Goal: Information Seeking & Learning: Learn about a topic

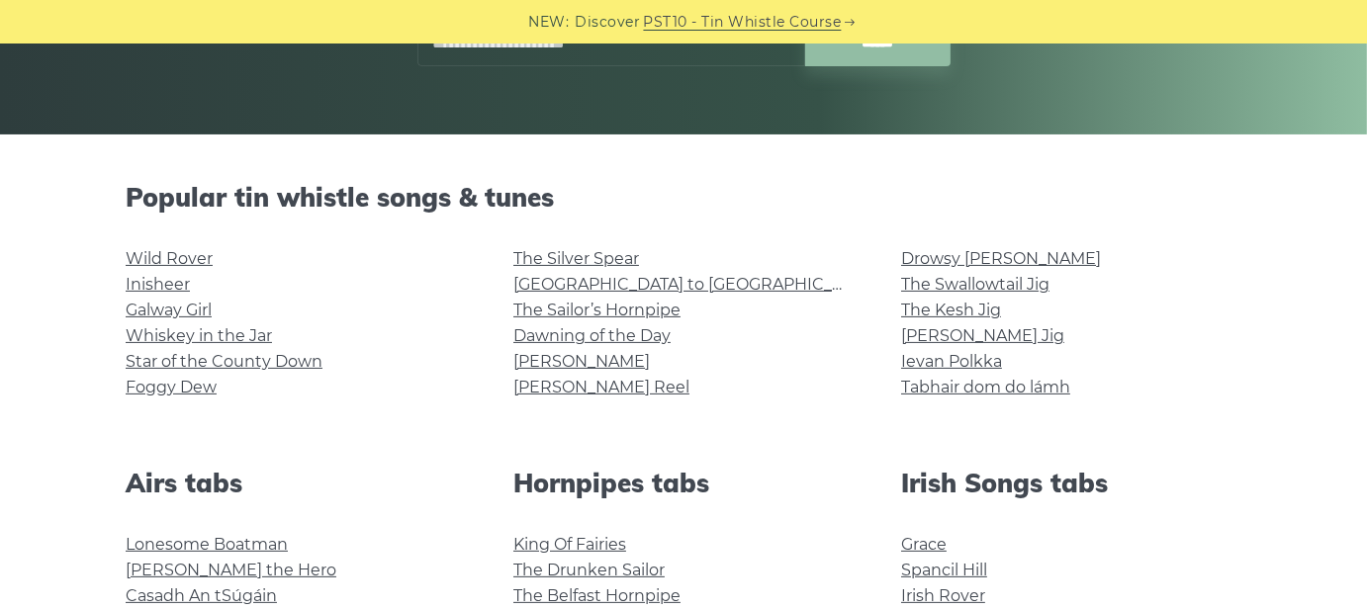
scroll to position [396, 0]
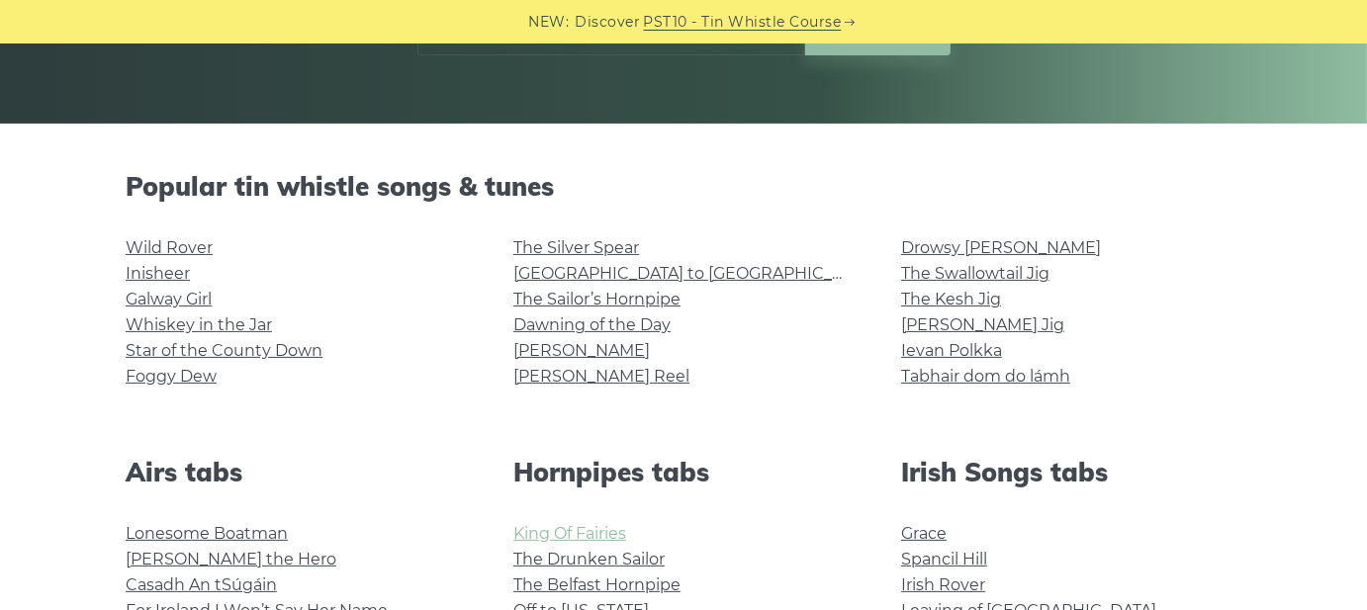
click at [561, 533] on link "King Of Fairies" at bounding box center [569, 533] width 113 height 19
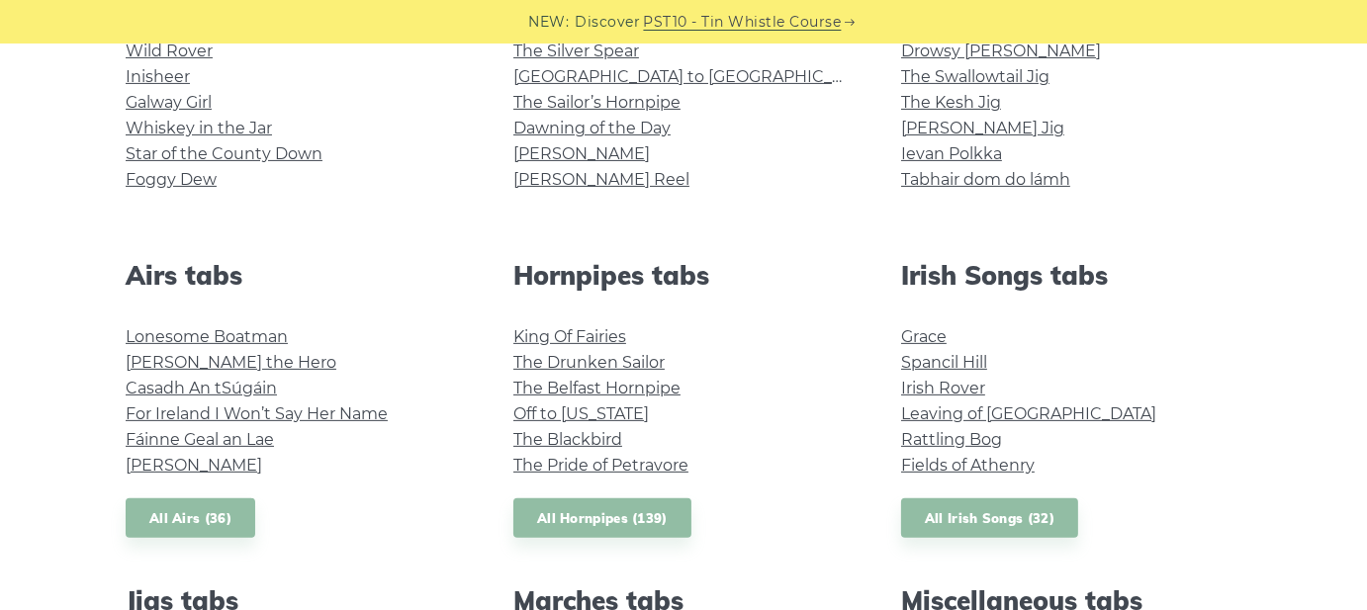
scroll to position [593, 0]
click at [934, 331] on link "Grace" at bounding box center [923, 335] width 45 height 19
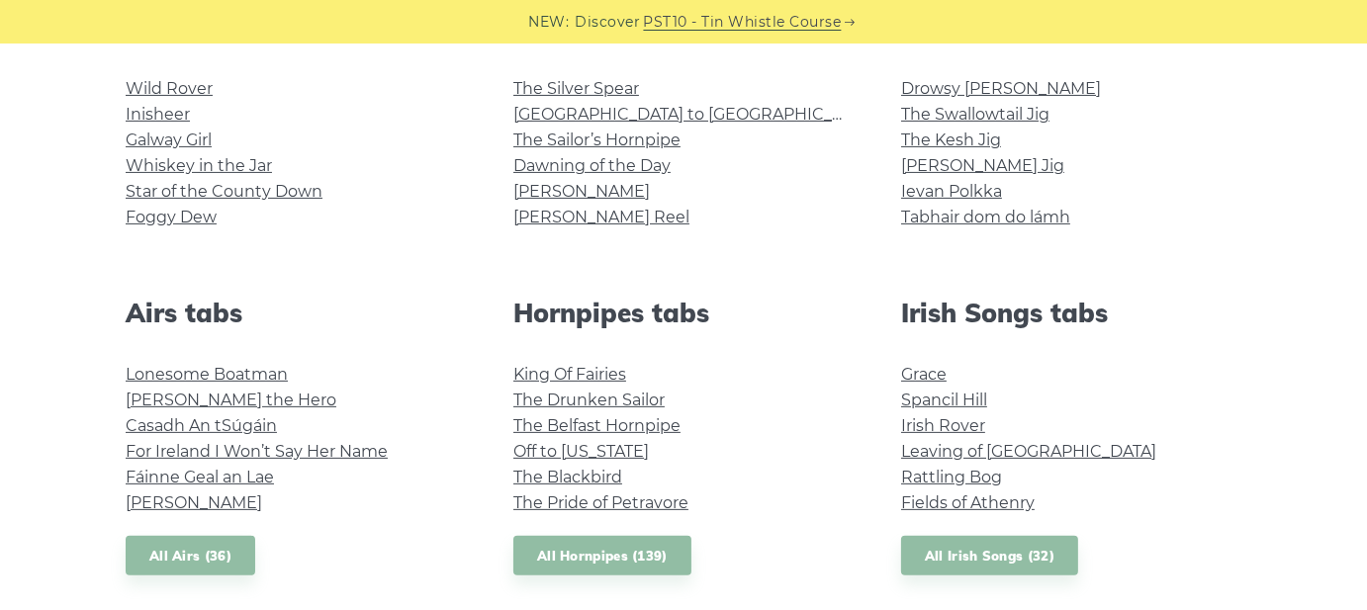
scroll to position [494, 0]
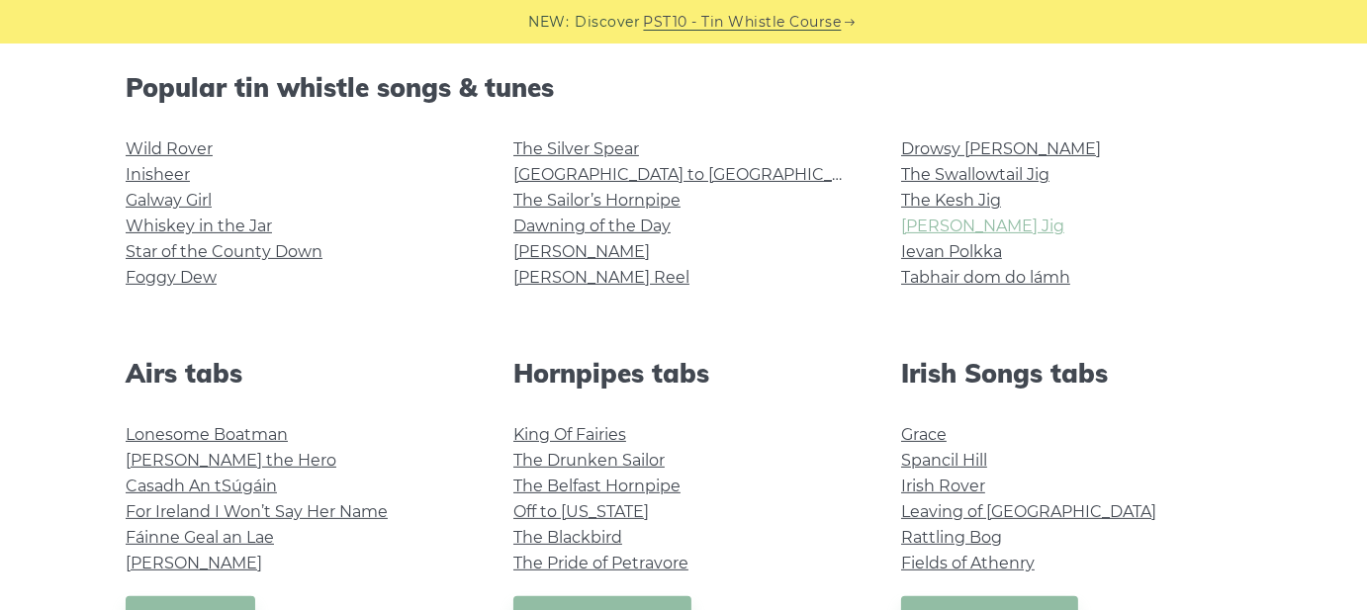
click at [911, 231] on link "Morrison’s Jig" at bounding box center [982, 226] width 163 height 19
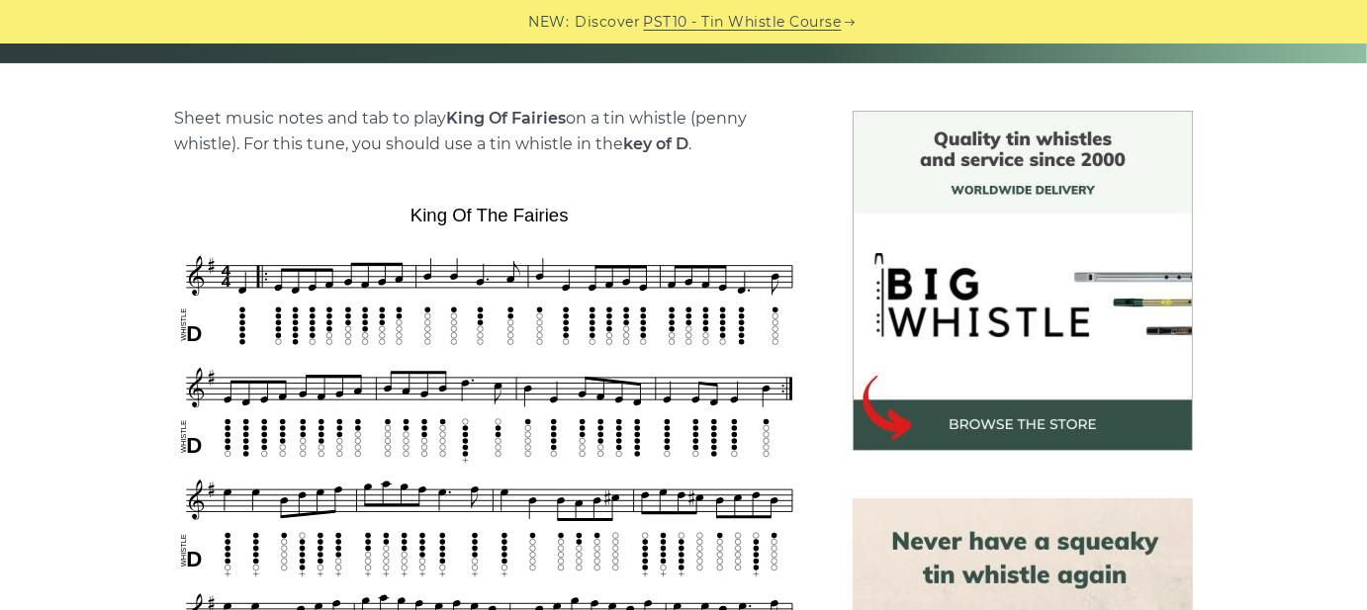
scroll to position [593, 0]
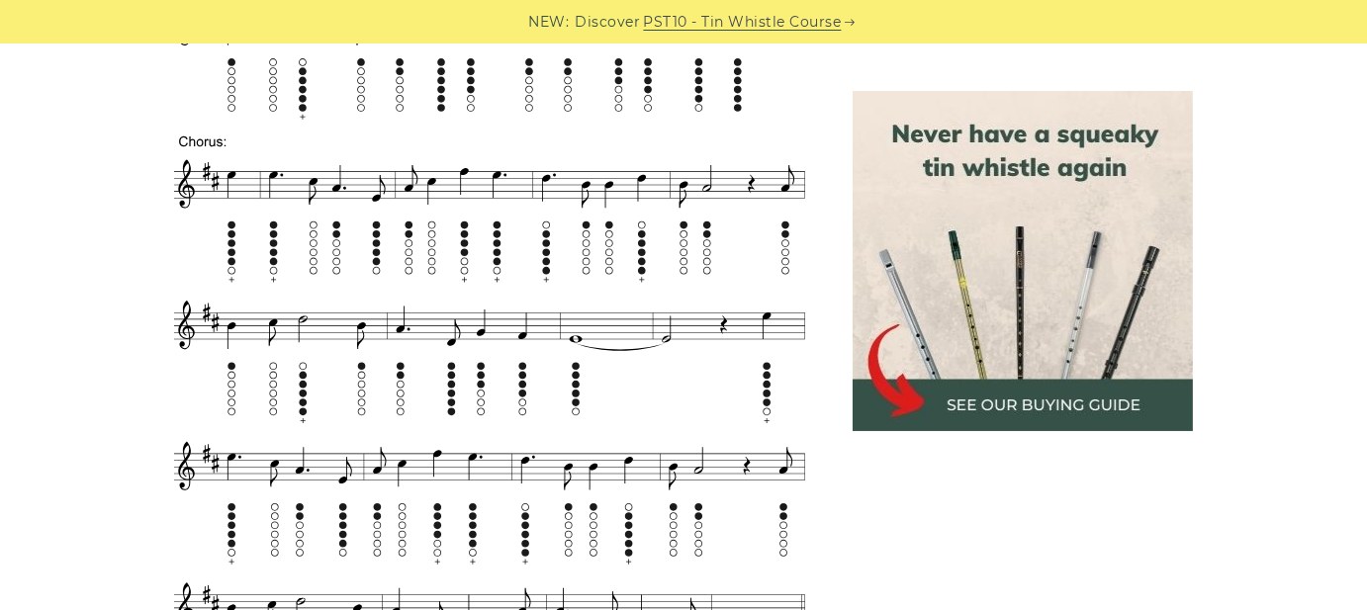
scroll to position [1286, 0]
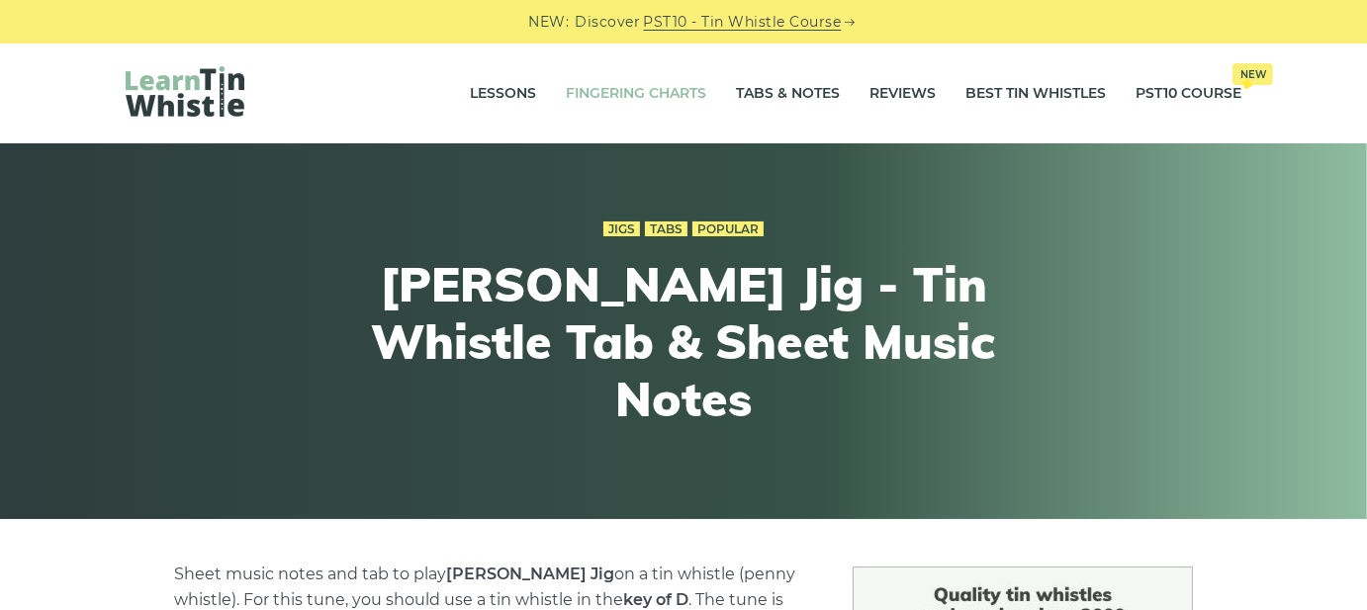
click at [646, 100] on link "Fingering Charts" at bounding box center [636, 93] width 140 height 49
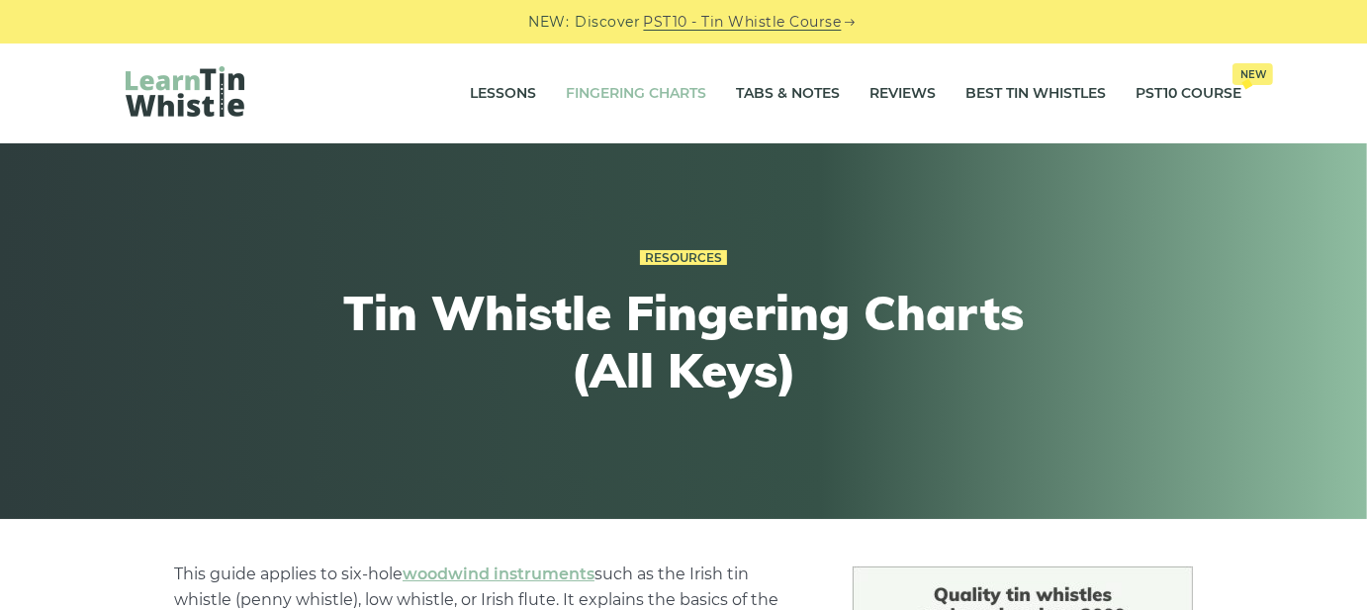
drag, startPoint x: 0, startPoint y: 0, endPoint x: 646, endPoint y: 100, distance: 653.4
click at [646, 100] on link "Fingering Charts" at bounding box center [636, 93] width 140 height 49
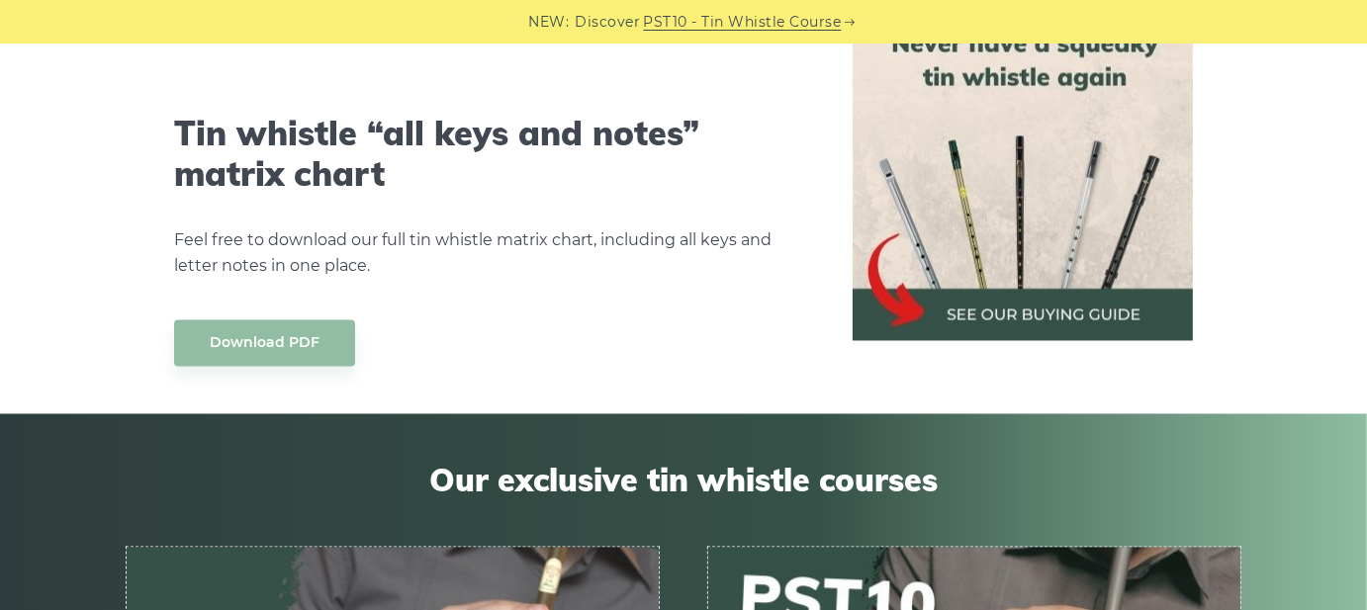
scroll to position [11075, 0]
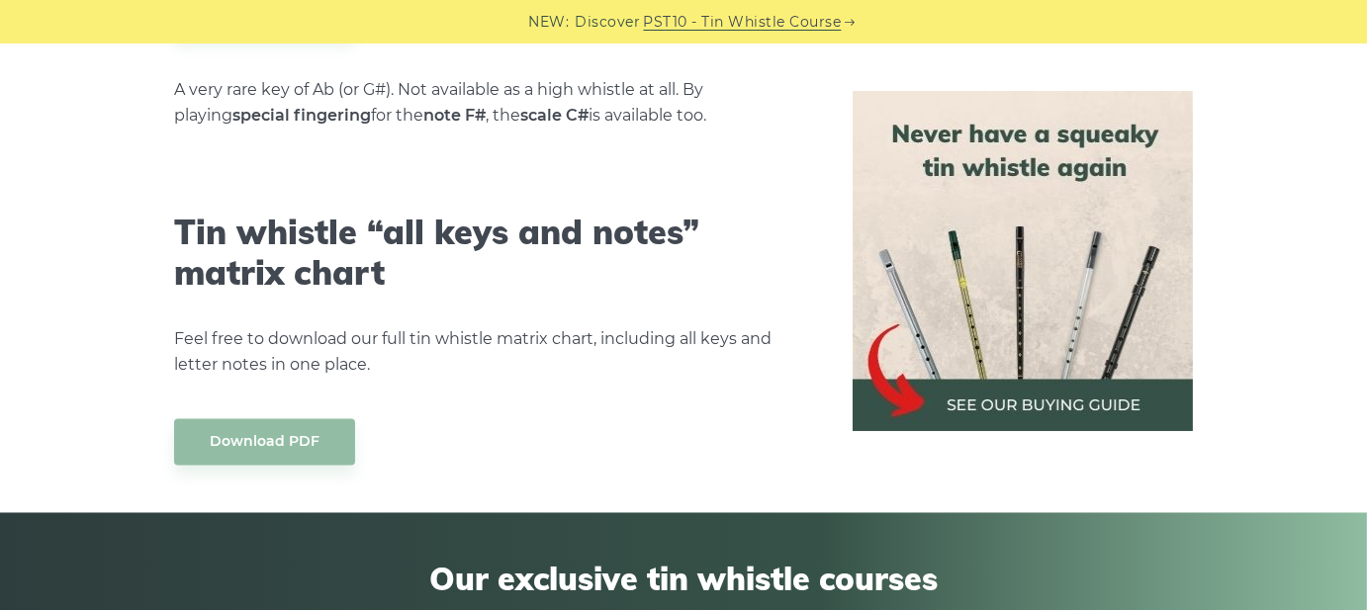
click at [1013, 230] on img at bounding box center [1022, 261] width 340 height 340
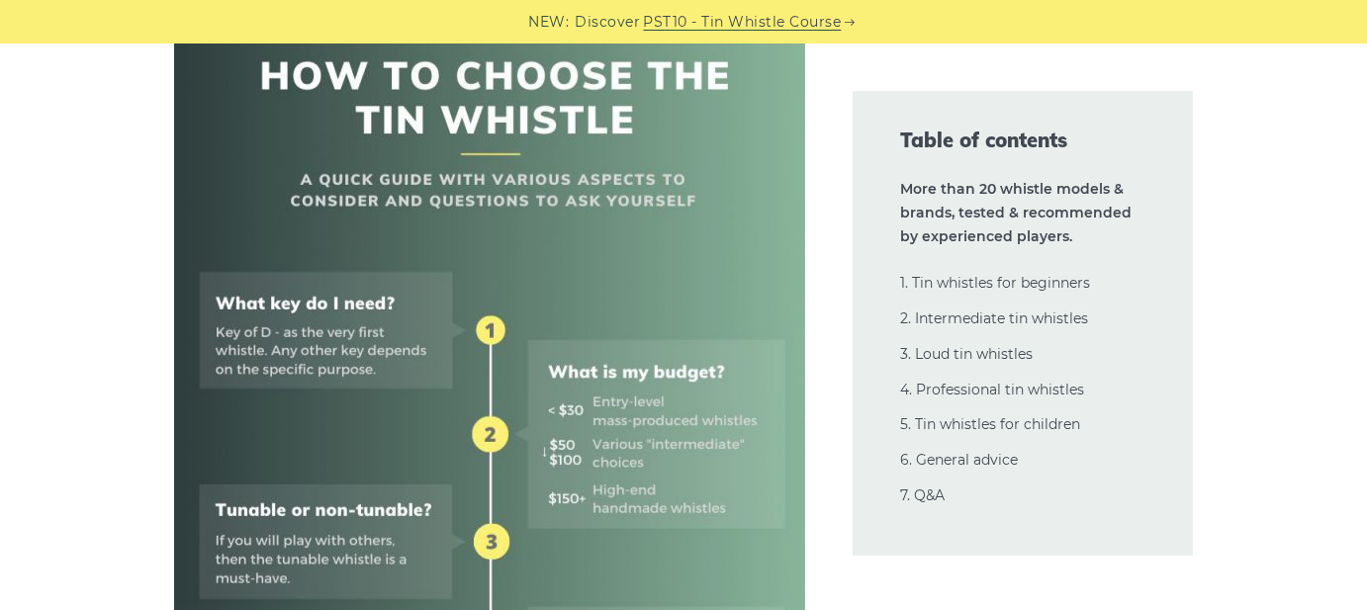
scroll to position [989, 0]
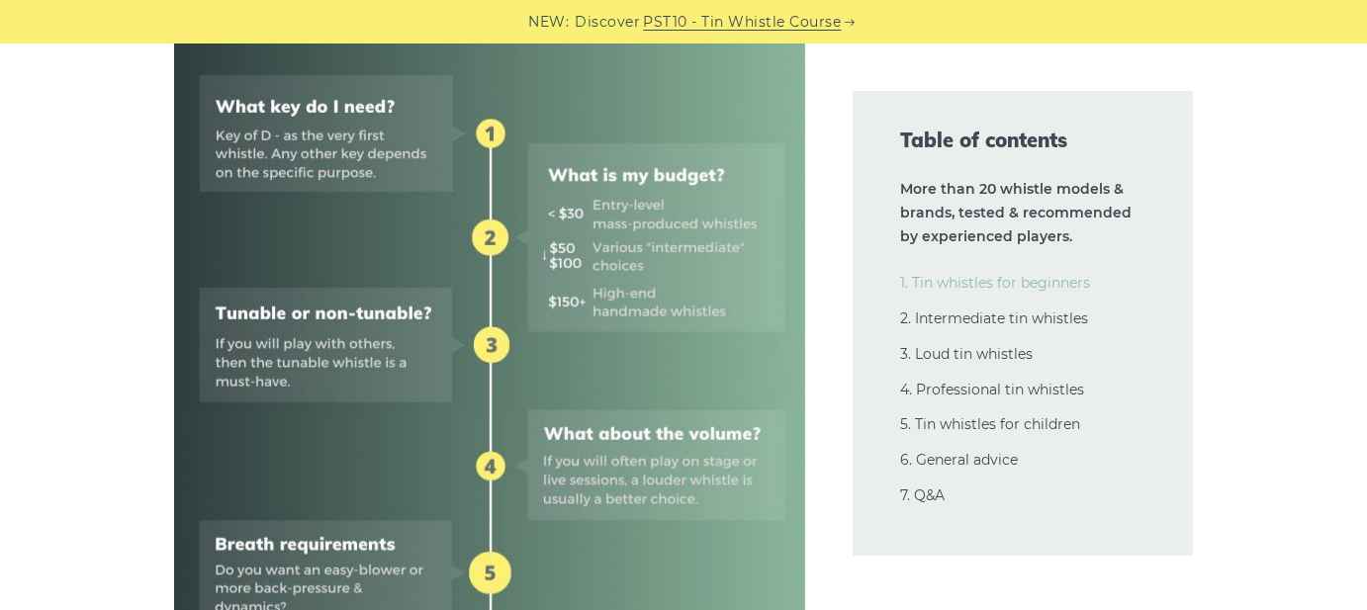
click at [982, 284] on link "1. Tin whistles for beginners" at bounding box center [995, 283] width 190 height 18
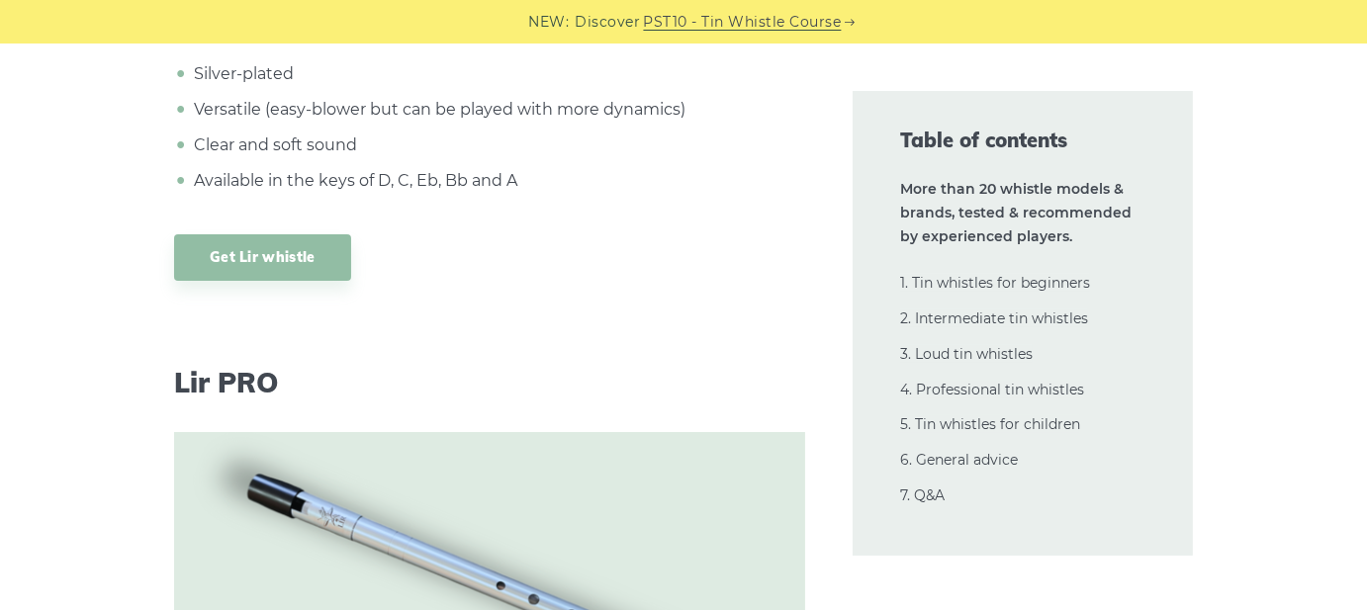
scroll to position [14615, 0]
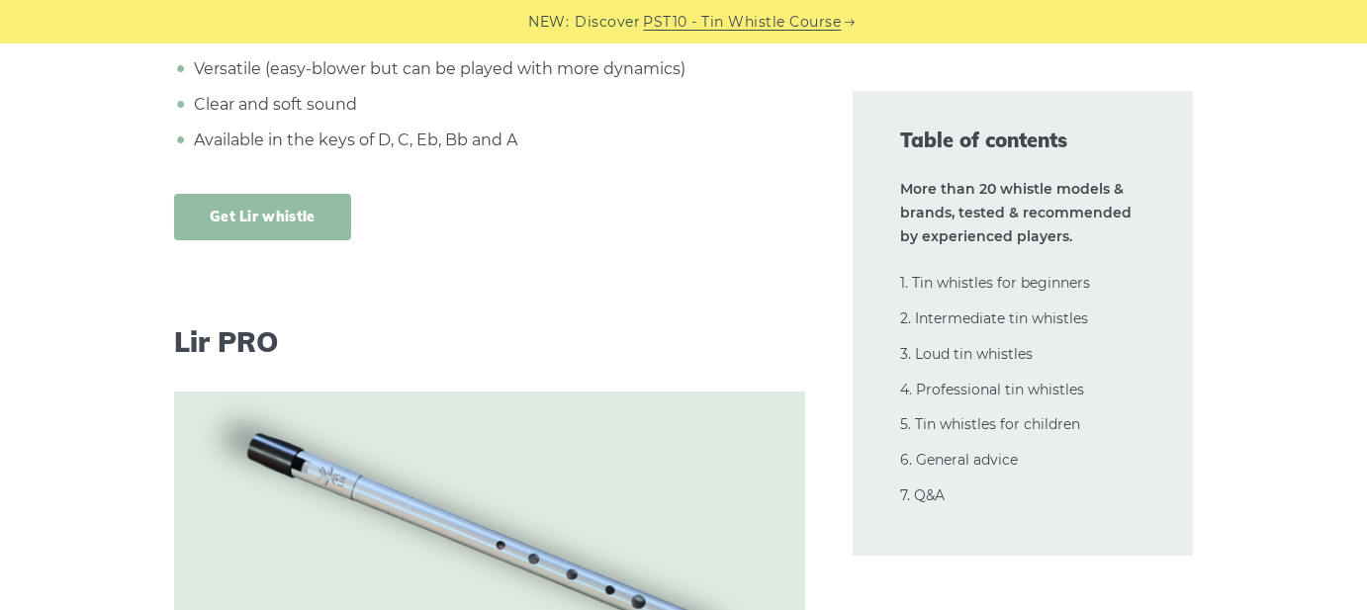
click at [304, 194] on link "Get Lir whistle" at bounding box center [262, 217] width 177 height 46
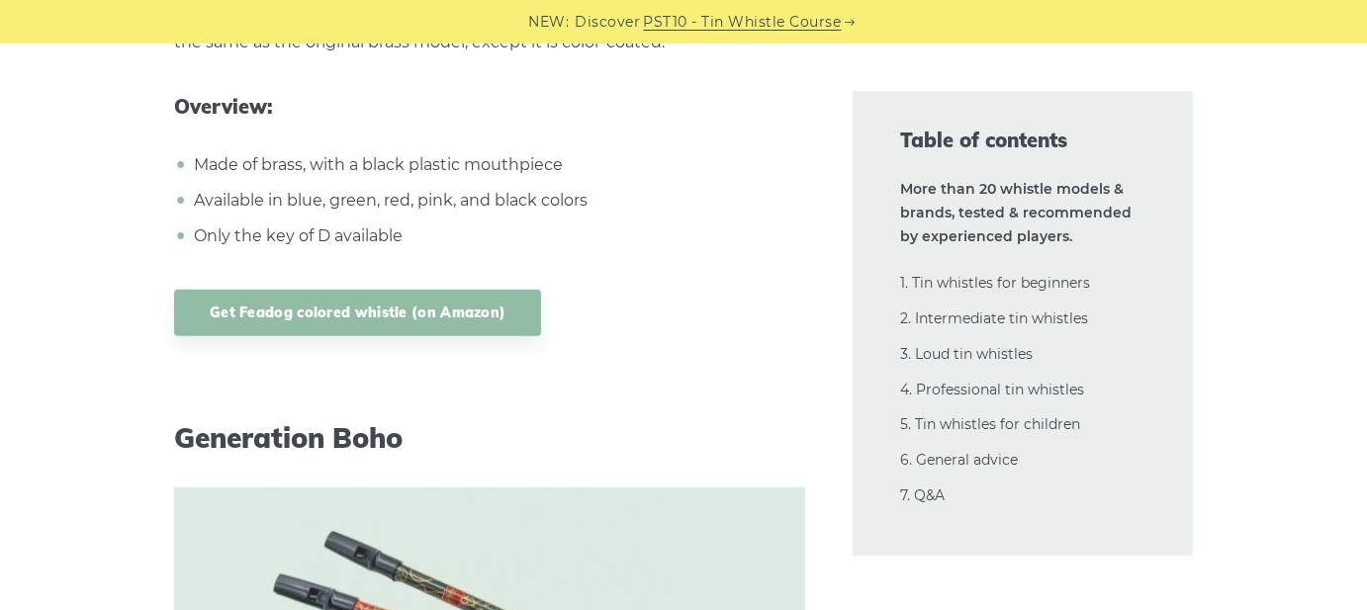
scroll to position [0, 0]
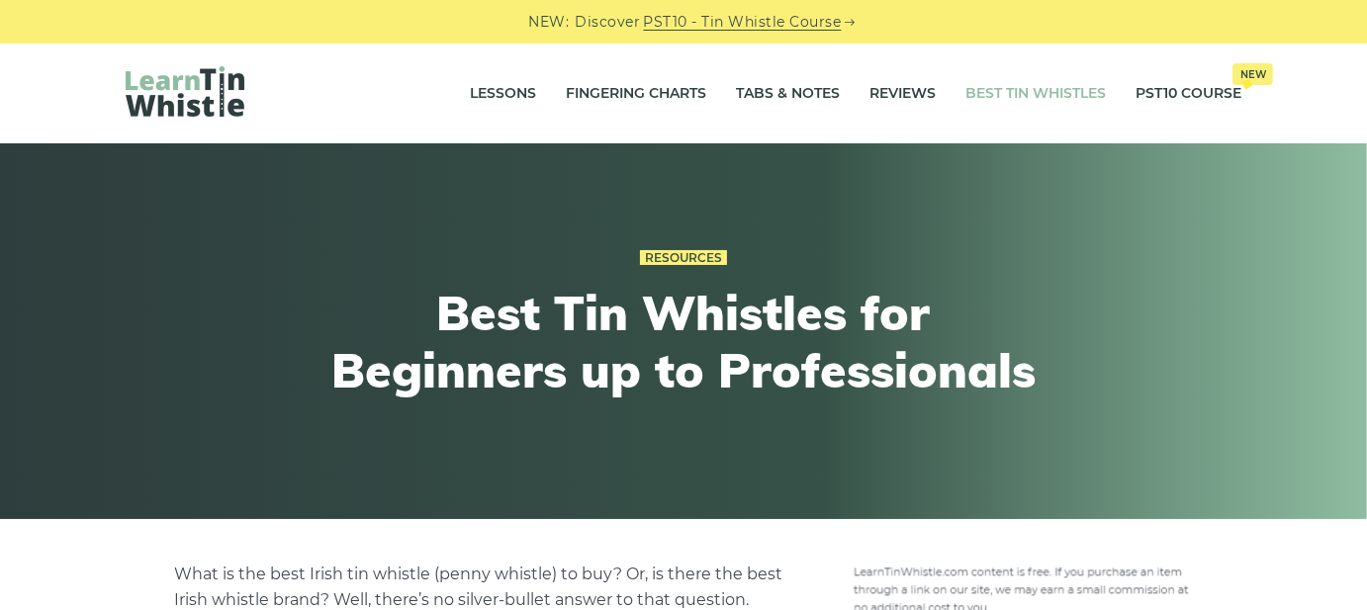
click at [651, 60] on div "Lessons Fingering Charts Tabs & Notes Reviews Best Tin Whistles PST10 Course Ne…" at bounding box center [683, 94] width 1210 height 100
click at [660, 90] on link "Fingering Charts" at bounding box center [636, 93] width 140 height 49
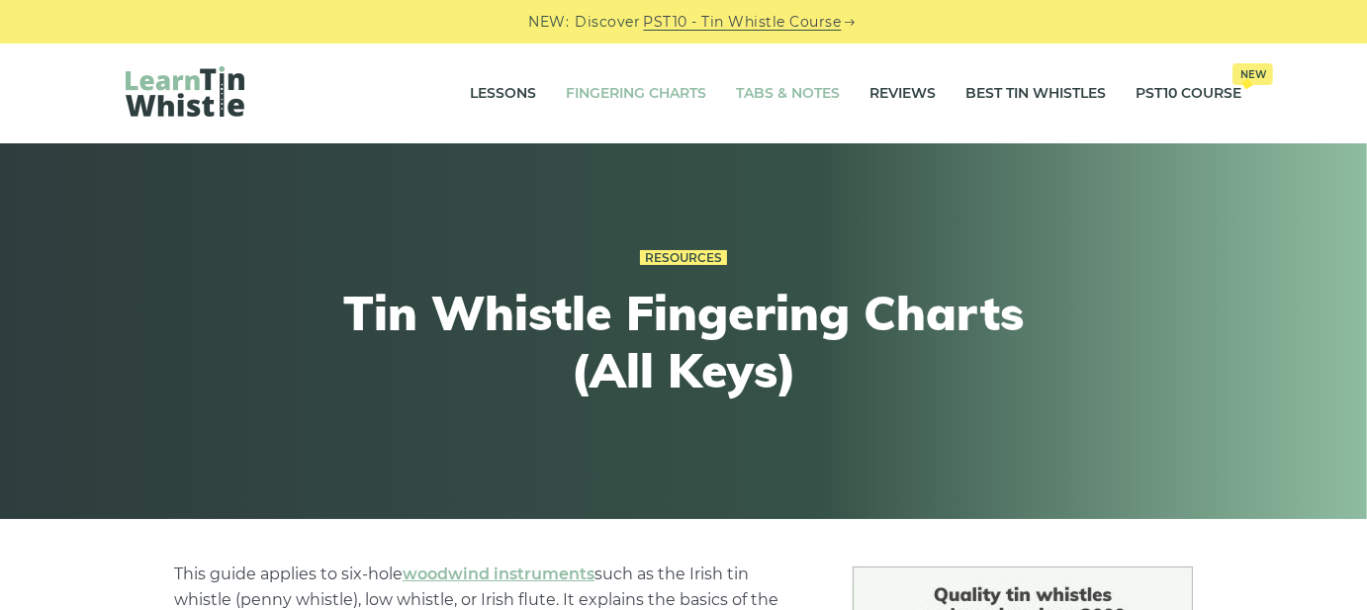
click at [778, 95] on link "Tabs & Notes" at bounding box center [788, 93] width 104 height 49
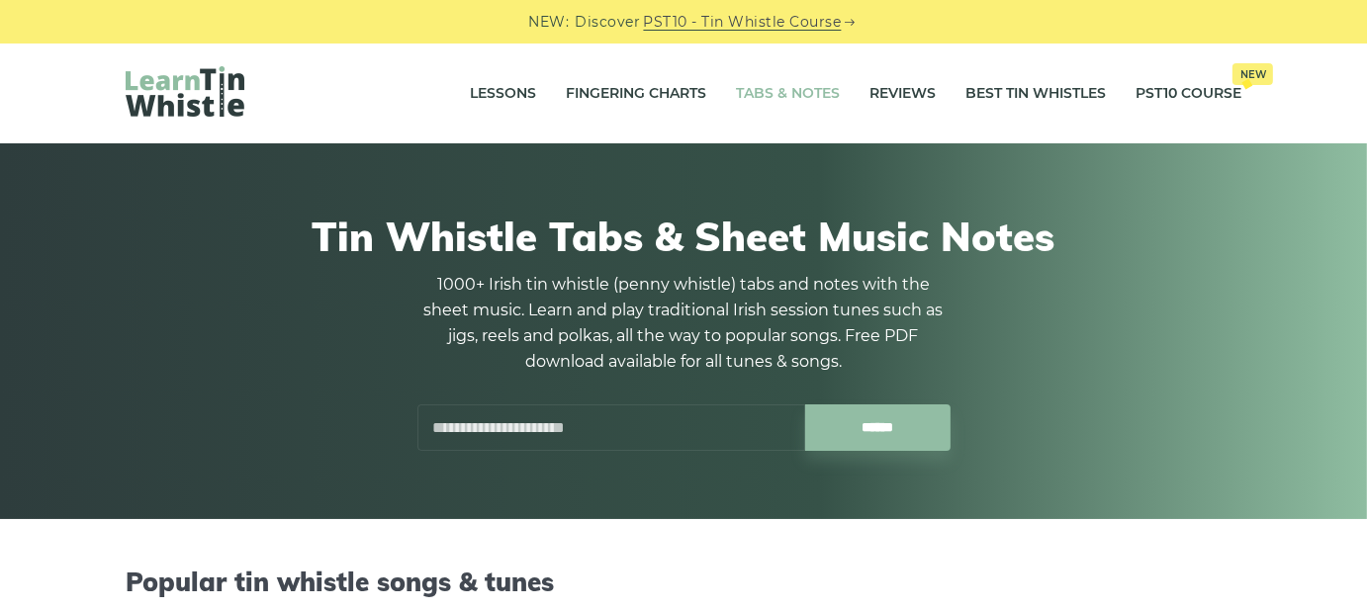
click at [774, 92] on link "Tabs & Notes" at bounding box center [788, 93] width 104 height 49
click at [780, 92] on link "Tabs & Notes" at bounding box center [788, 93] width 104 height 49
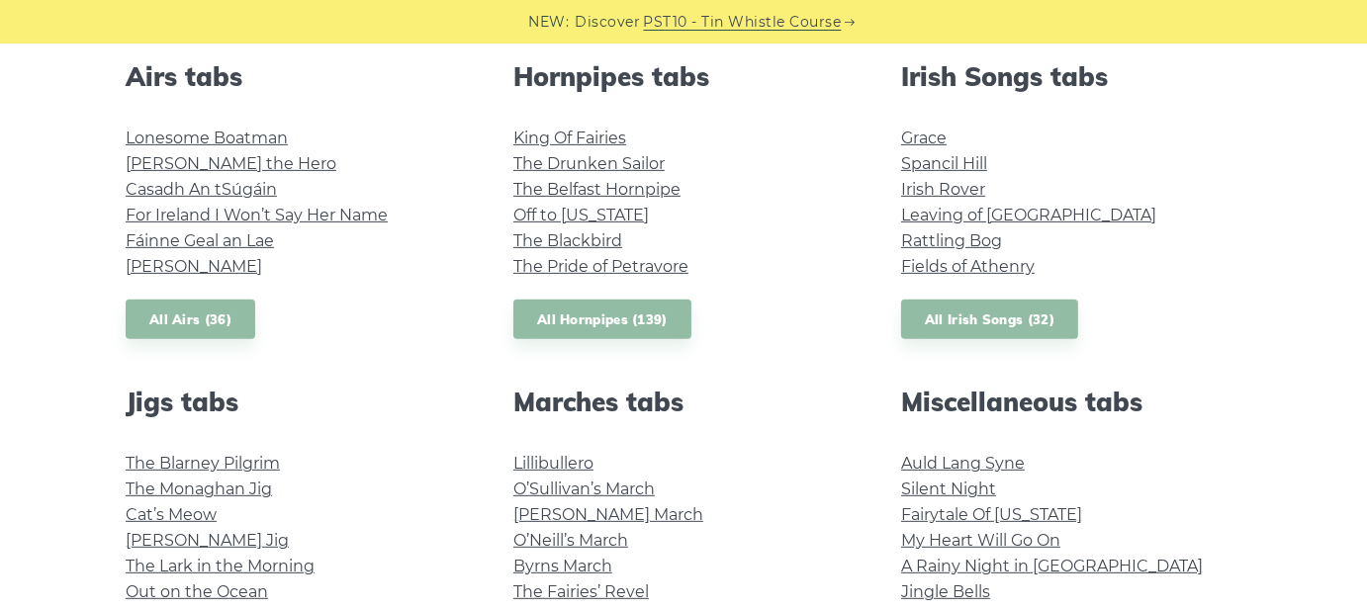
scroll to position [989, 0]
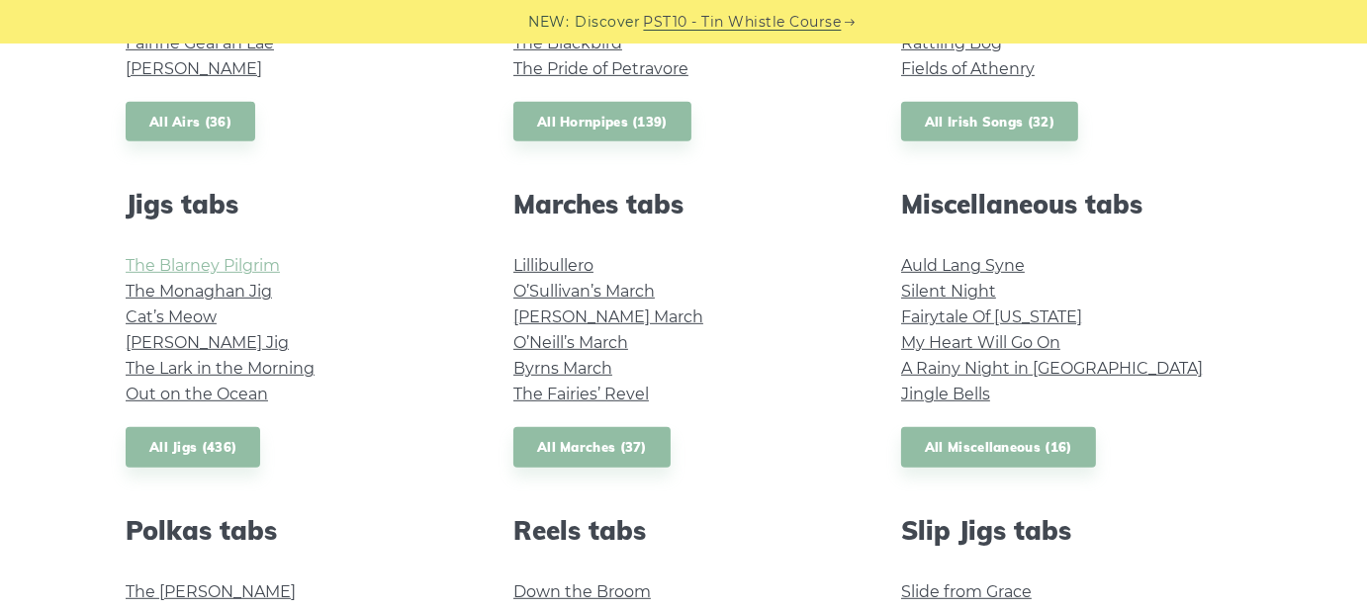
click at [231, 271] on link "The Blarney Pilgrim" at bounding box center [203, 265] width 154 height 19
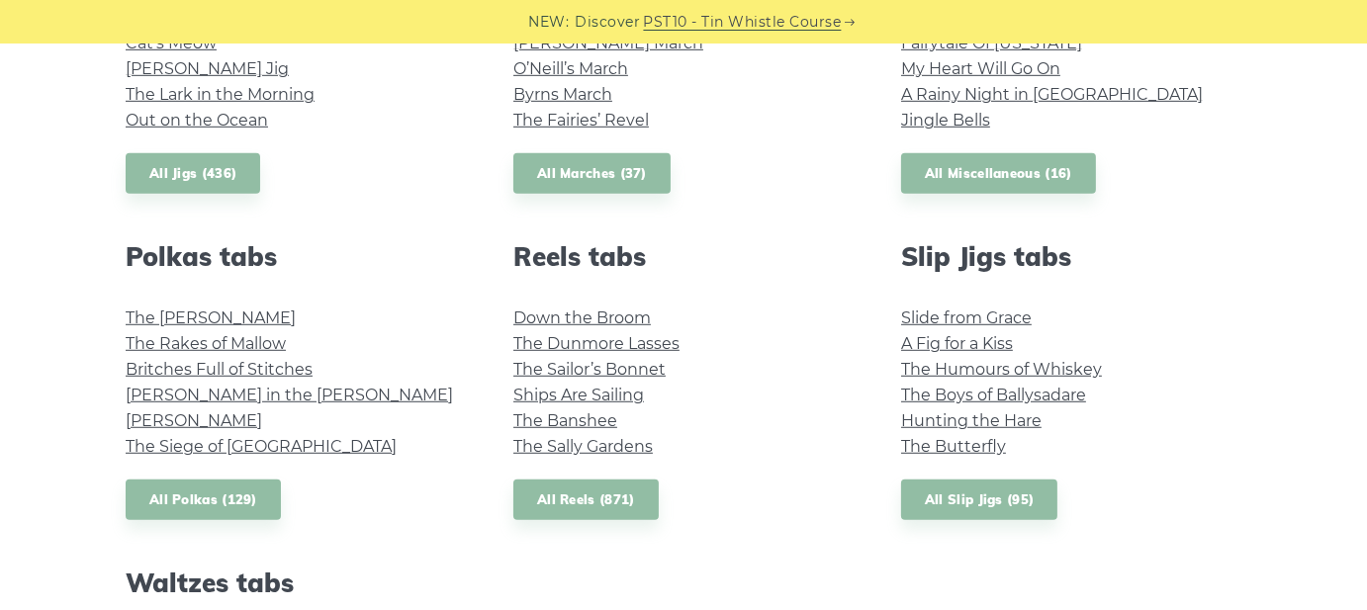
scroll to position [1286, 0]
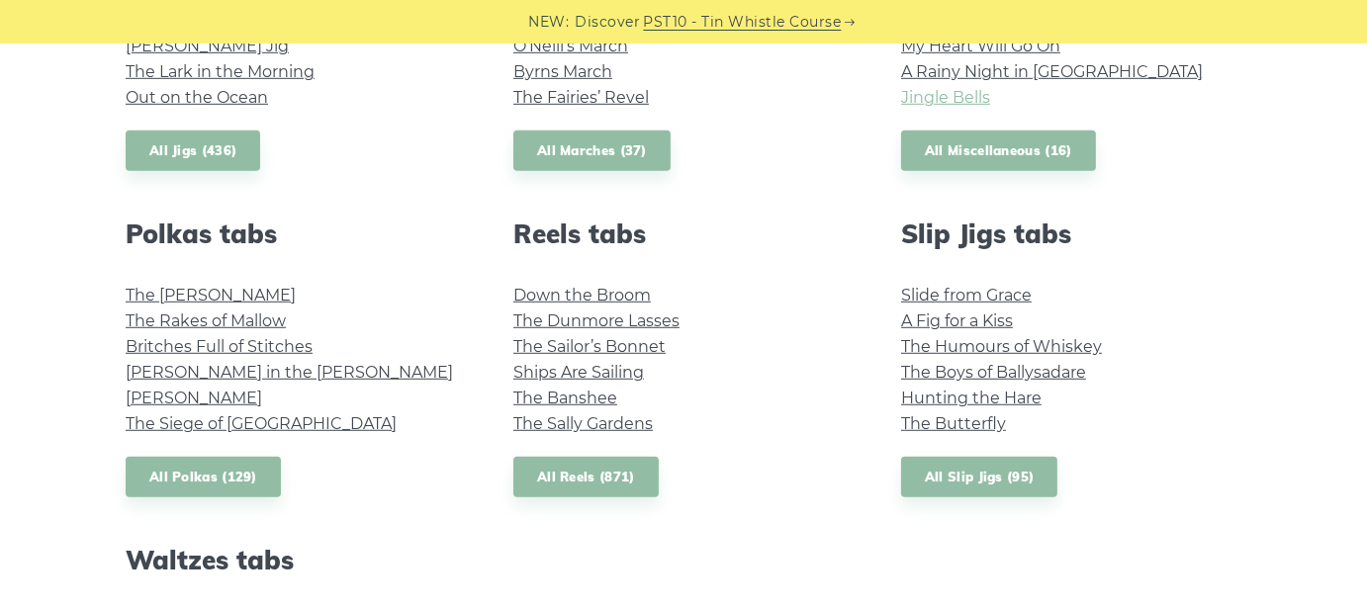
click at [931, 95] on link "Jingle Bells" at bounding box center [945, 97] width 89 height 19
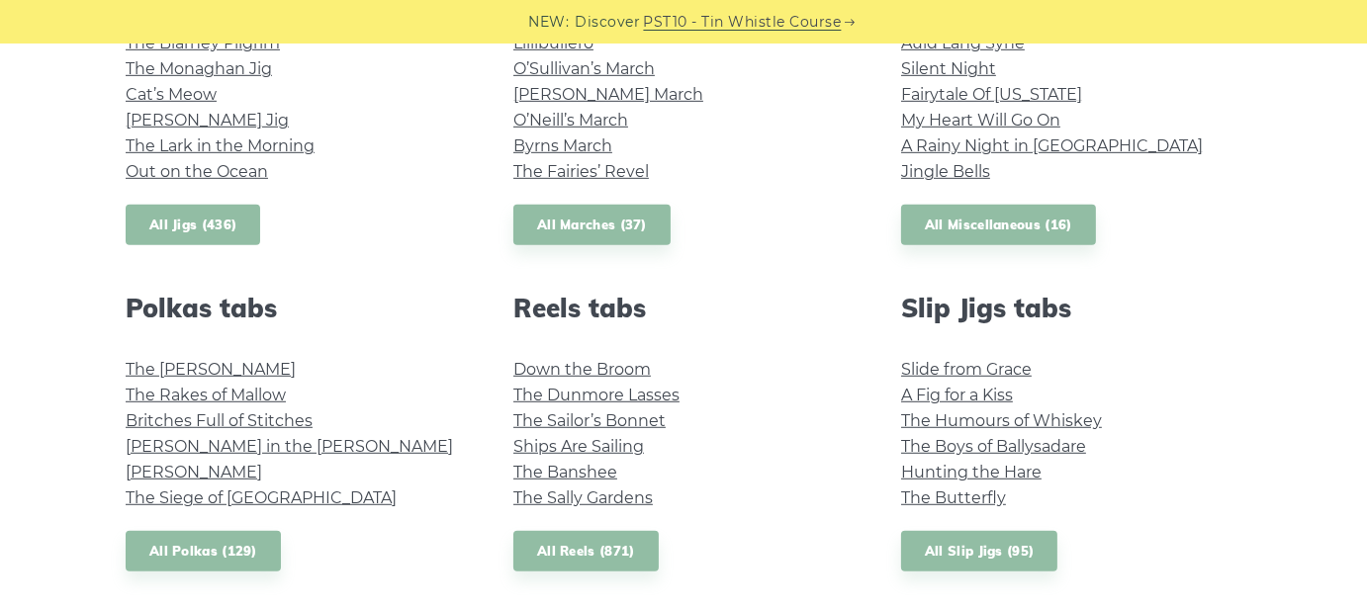
scroll to position [1187, 0]
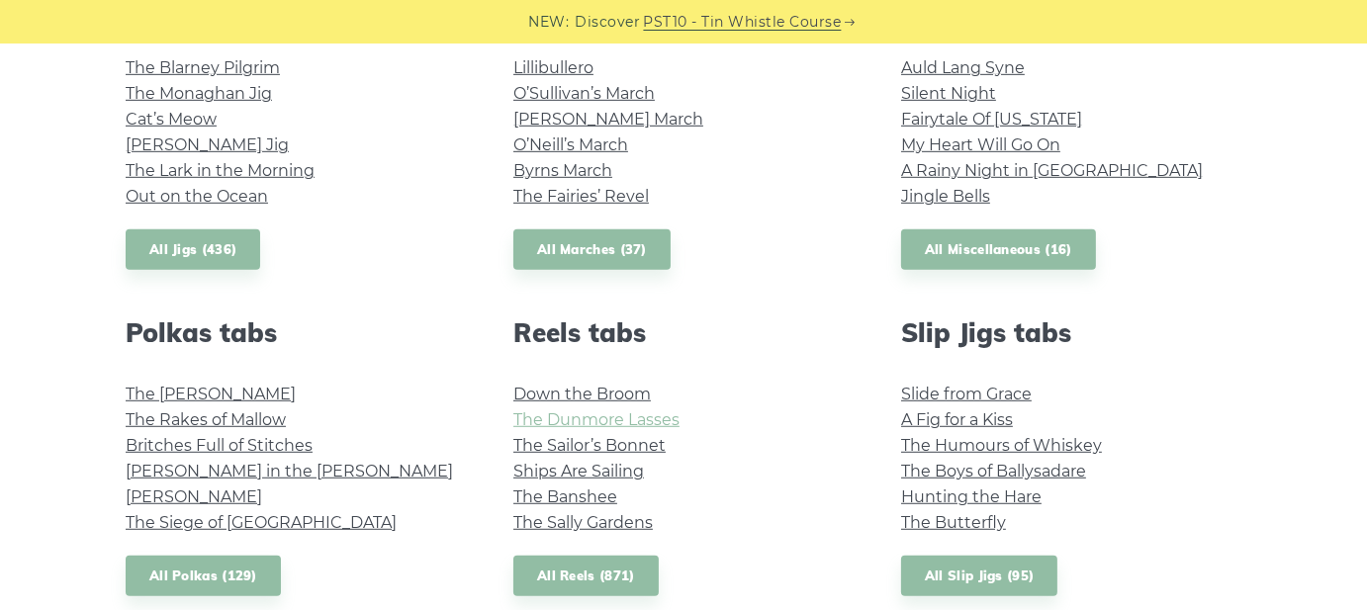
click at [577, 417] on link "The Dunmore Lasses" at bounding box center [596, 419] width 166 height 19
click at [290, 425] on li "The Rakes of Mallow" at bounding box center [296, 420] width 340 height 26
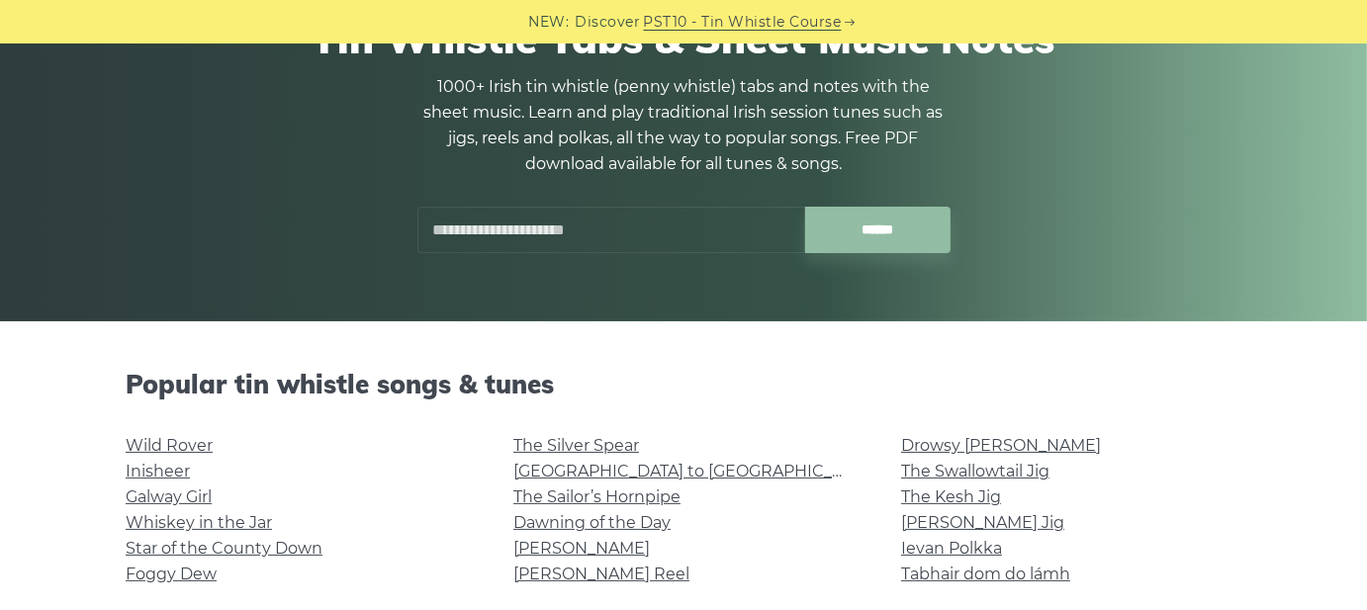
scroll to position [99, 0]
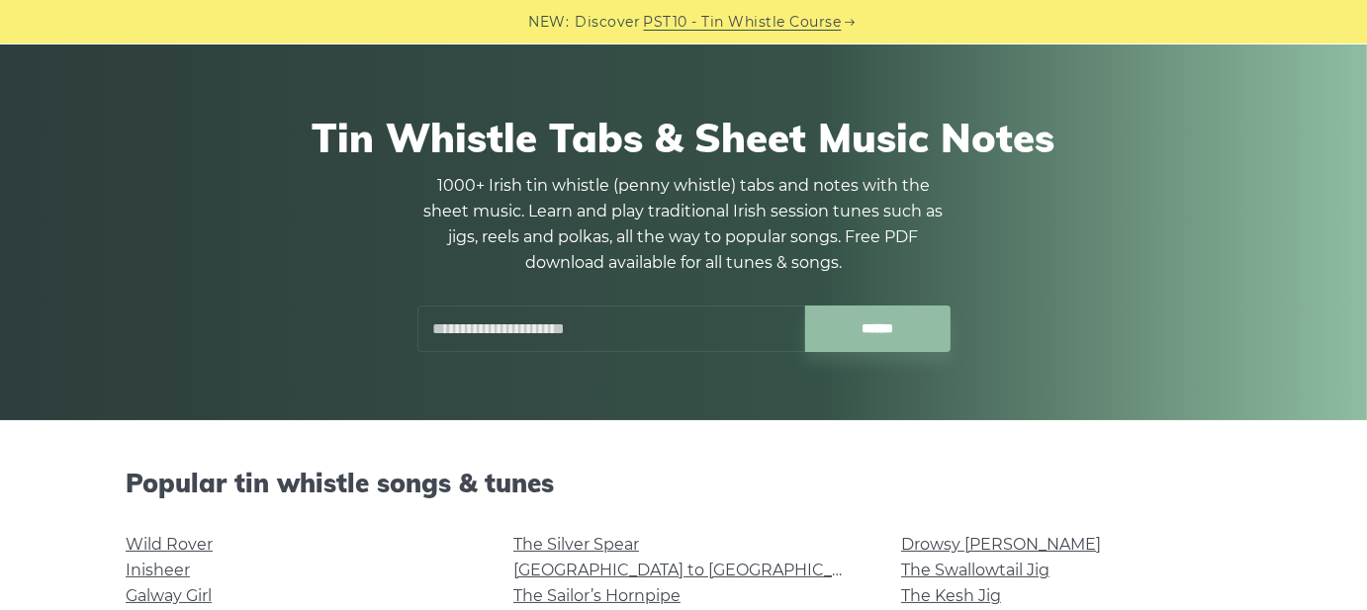
click at [591, 329] on input "text" at bounding box center [611, 329] width 388 height 46
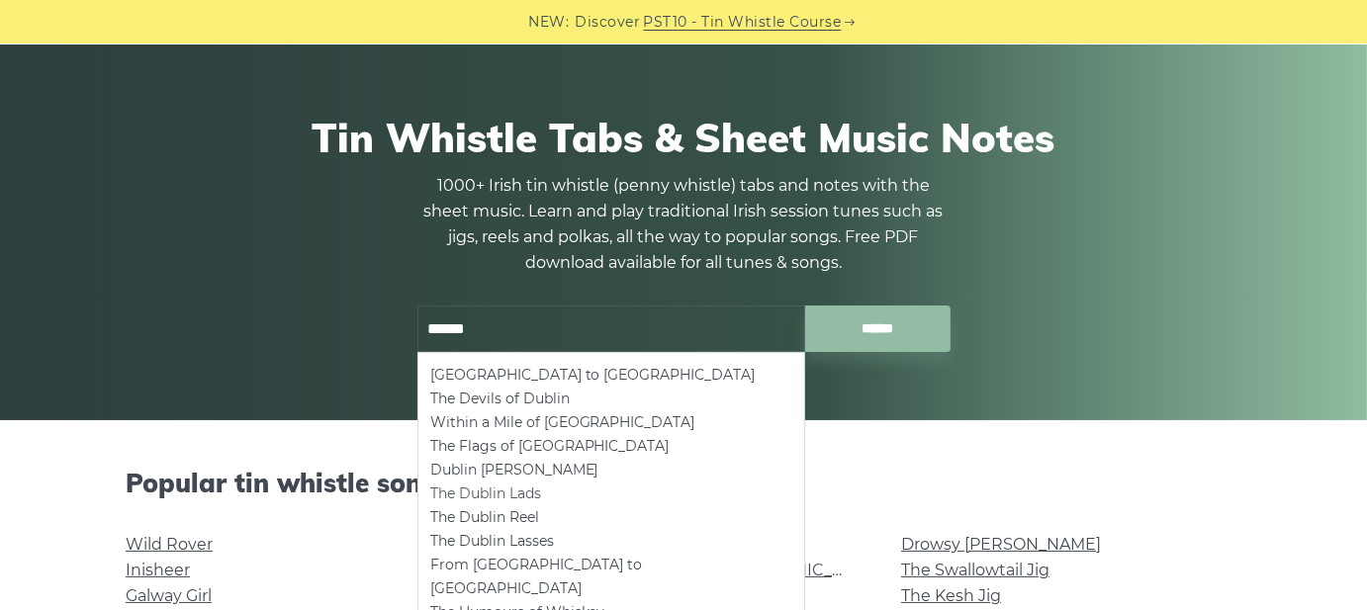
click at [519, 487] on li "The Dublin Lads" at bounding box center [611, 494] width 362 height 24
type input "**********"
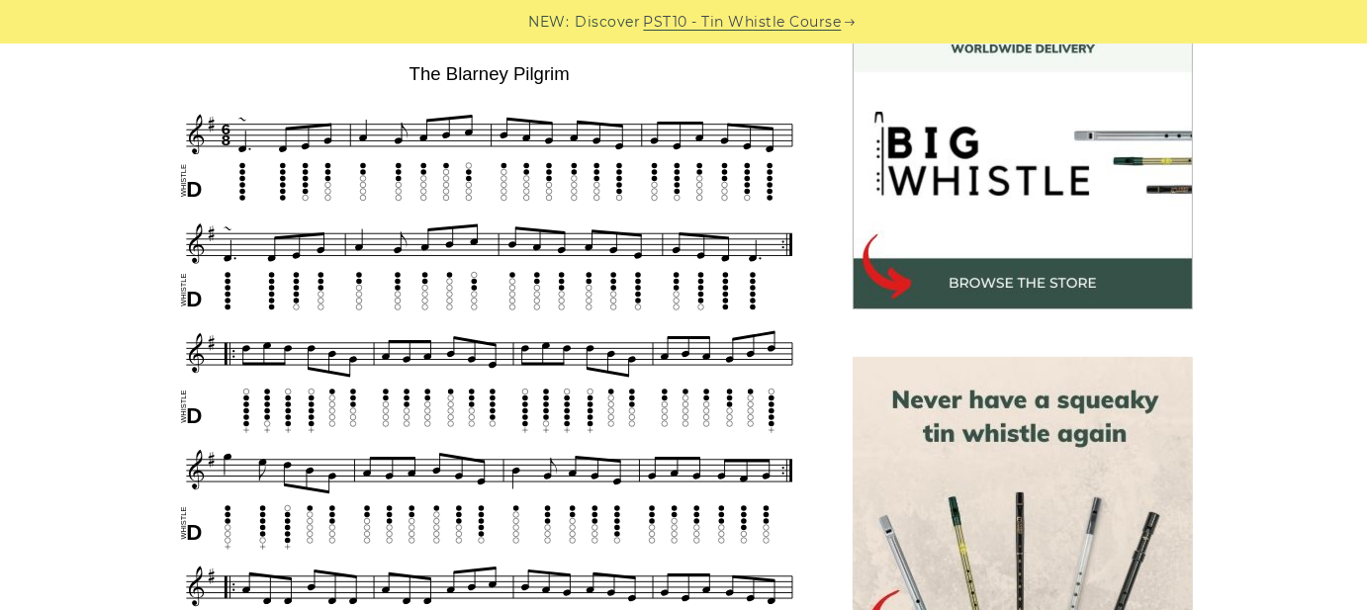
scroll to position [593, 0]
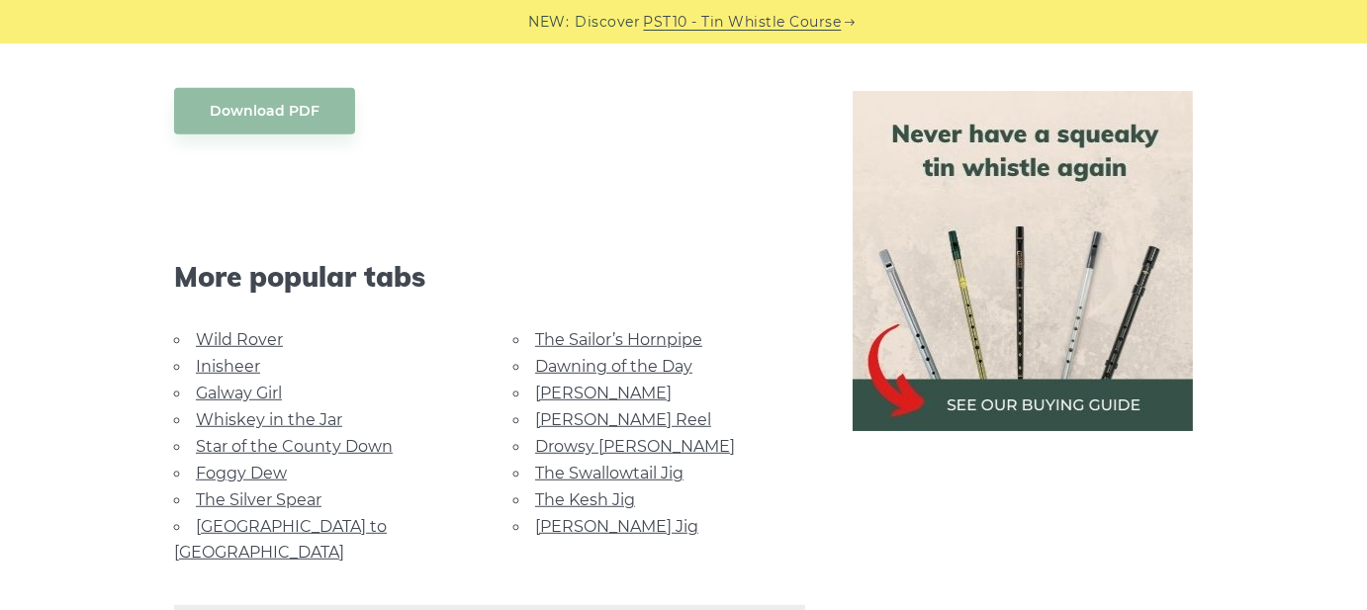
scroll to position [1286, 0]
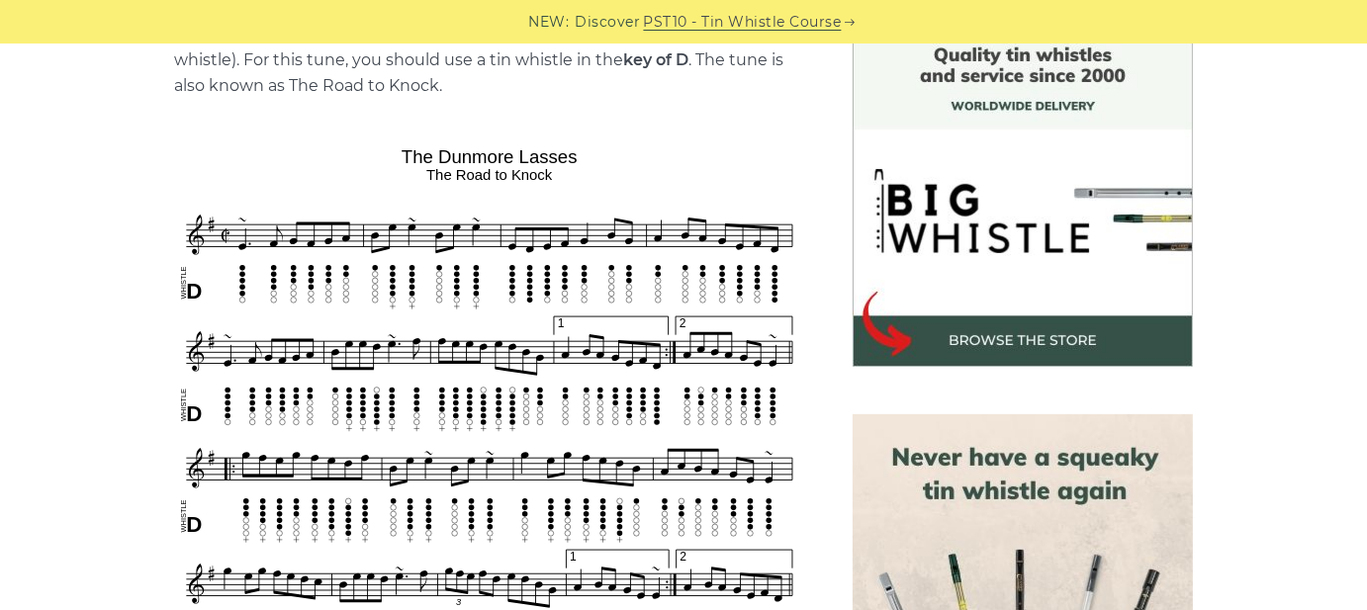
scroll to position [692, 0]
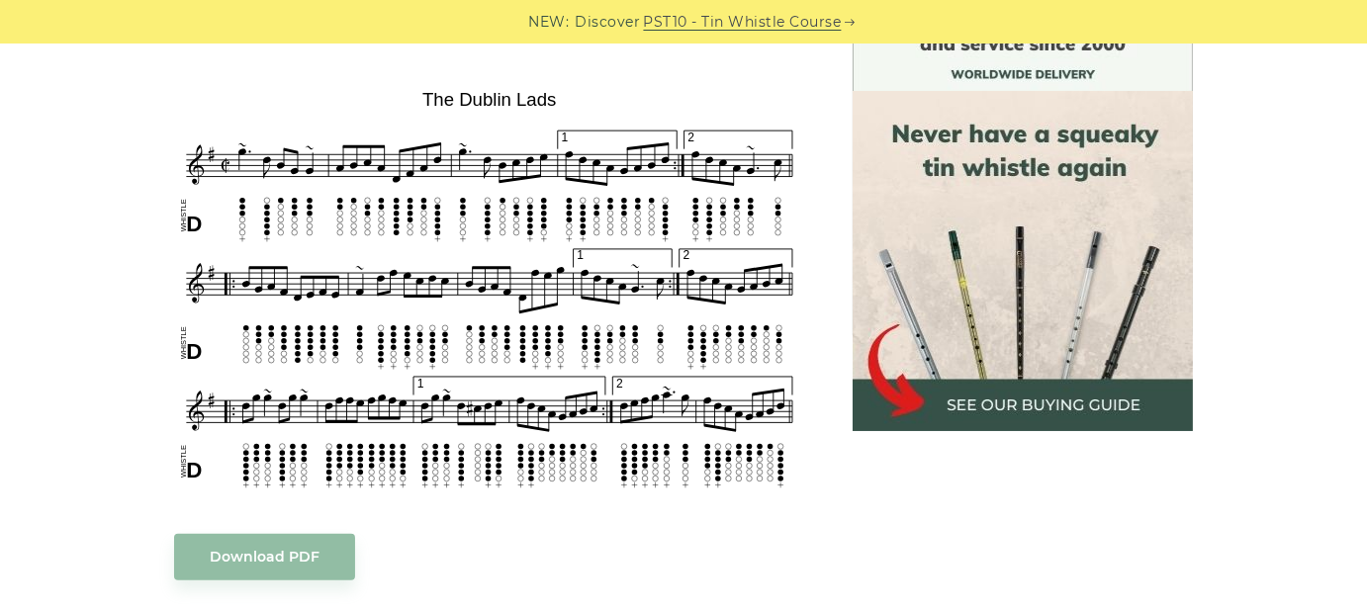
scroll to position [1088, 0]
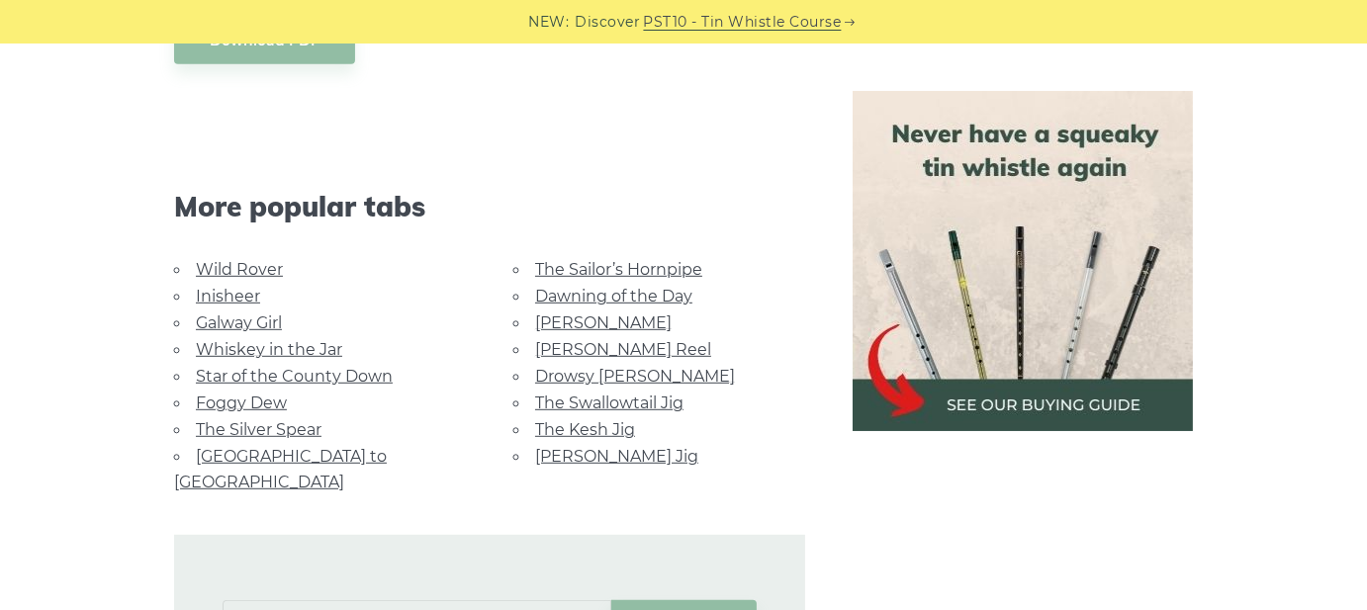
click at [954, 609] on html "NEW: Discover PST10 - Tin Whistle Course Lessons Fingering Charts Tabs & Notes …" at bounding box center [683, 392] width 1367 height 2960
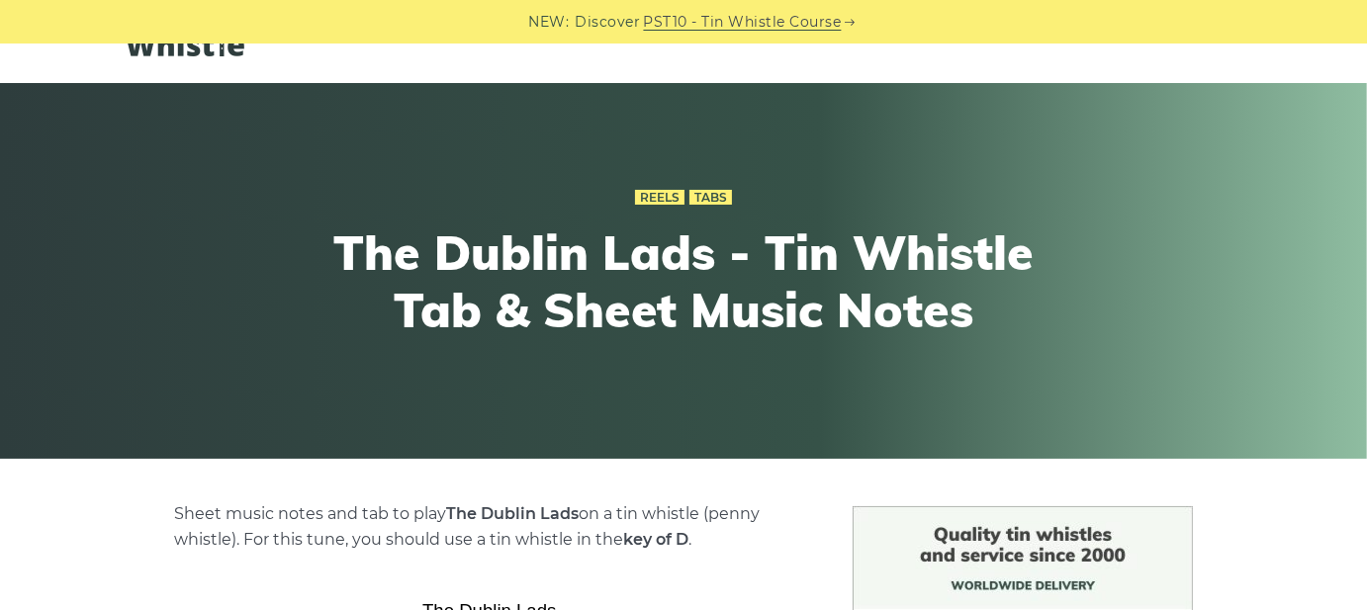
scroll to position [0, 0]
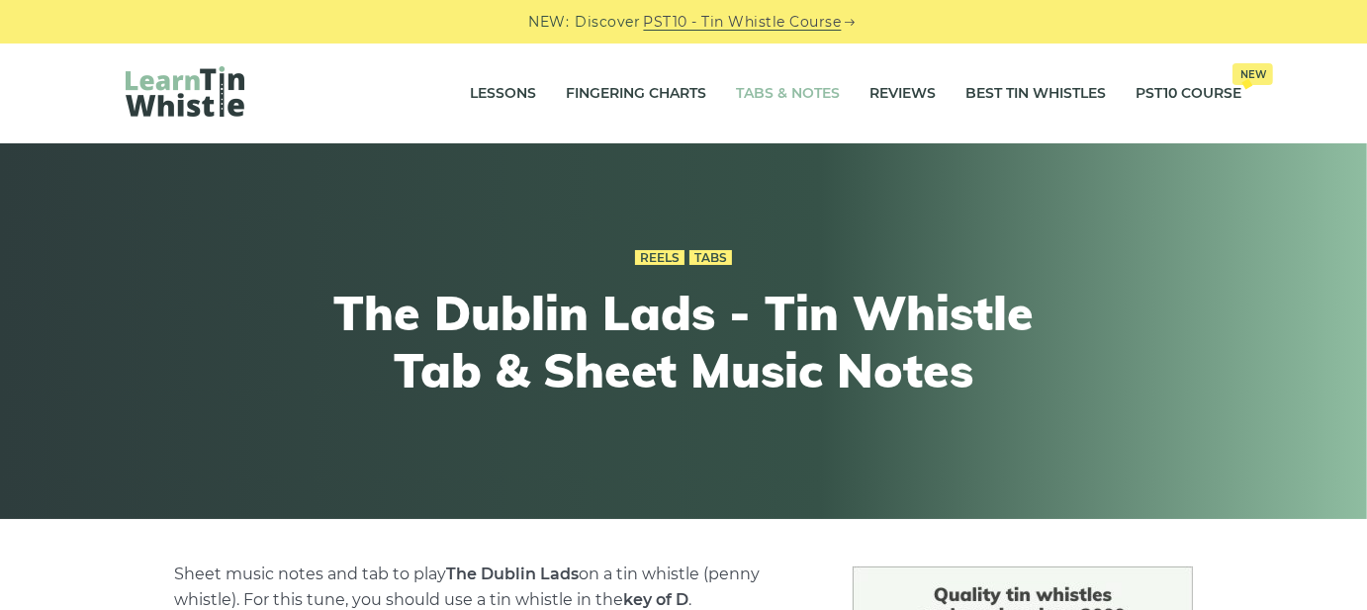
click at [800, 84] on link "Tabs & Notes" at bounding box center [788, 93] width 104 height 49
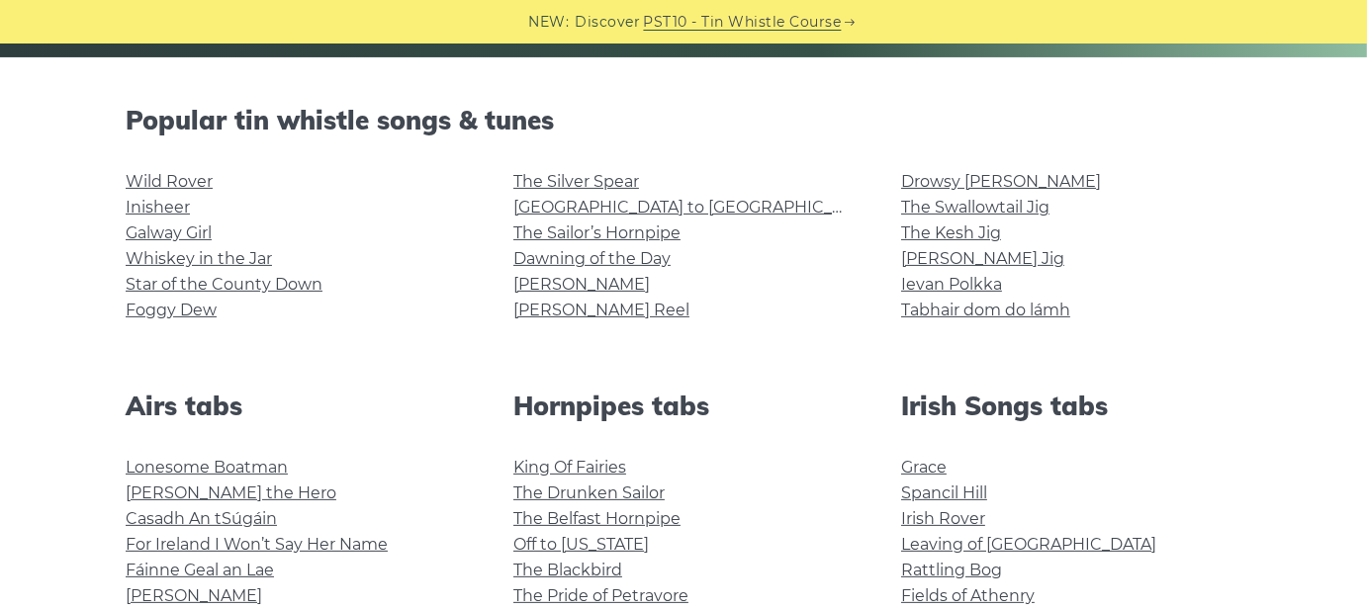
scroll to position [494, 0]
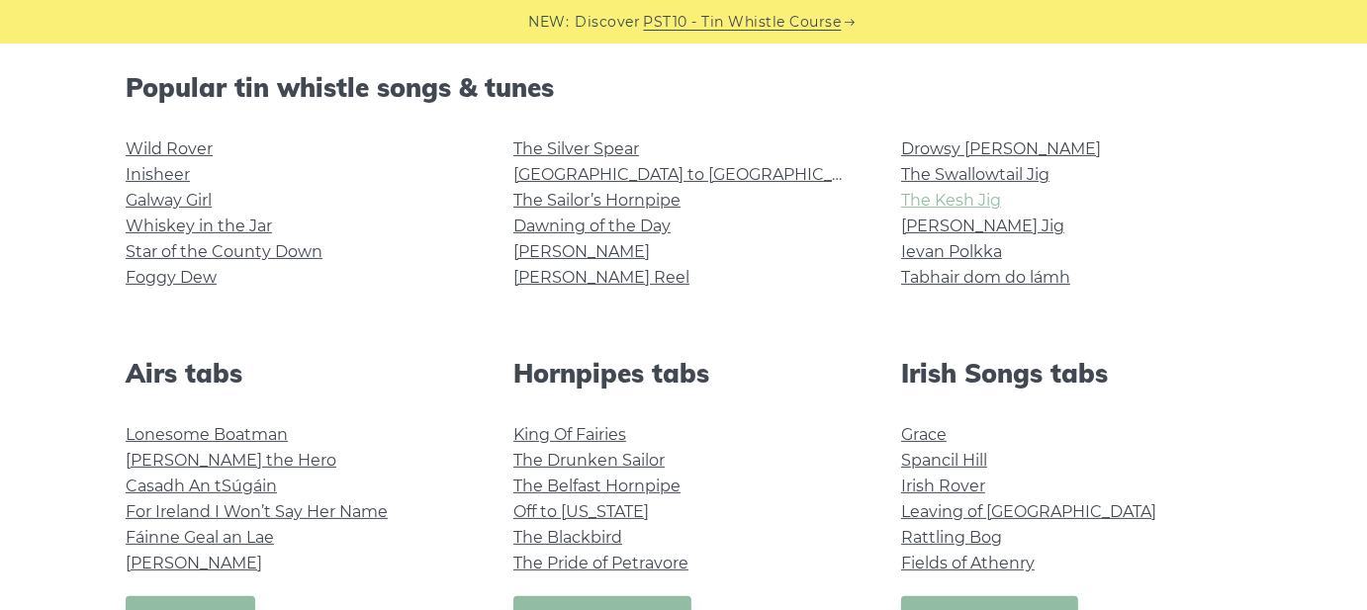
click at [965, 197] on link "The Kesh Jig" at bounding box center [951, 200] width 100 height 19
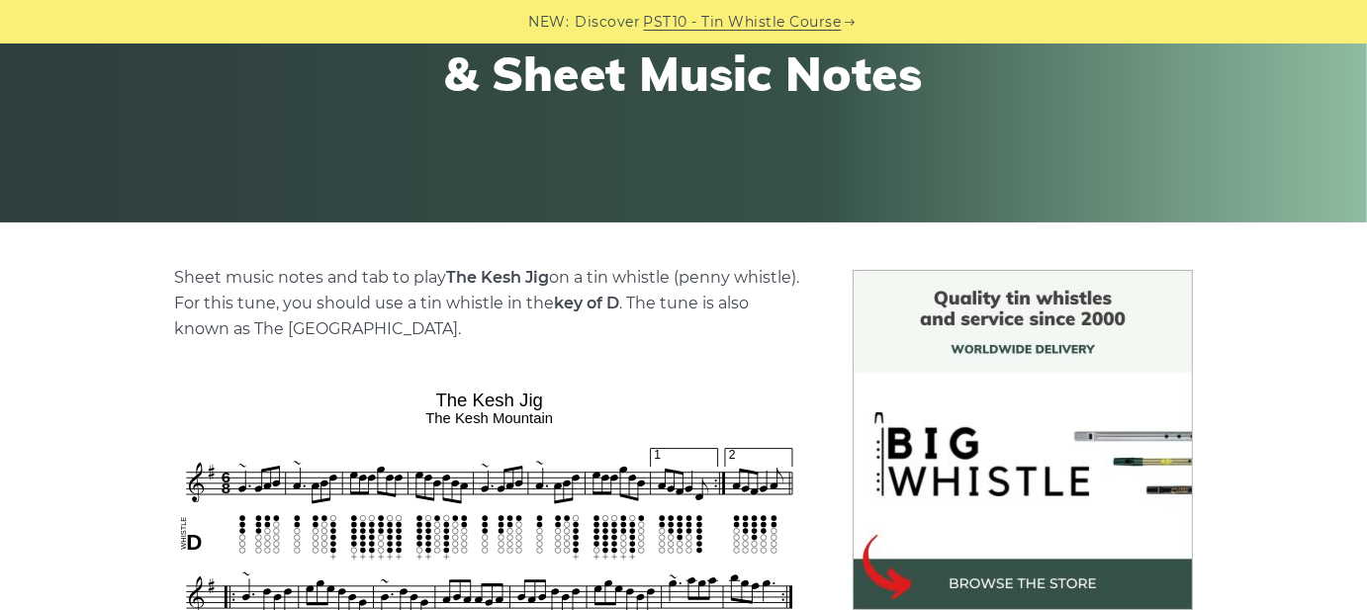
scroll to position [99, 0]
